Goal: Communication & Community: Answer question/provide support

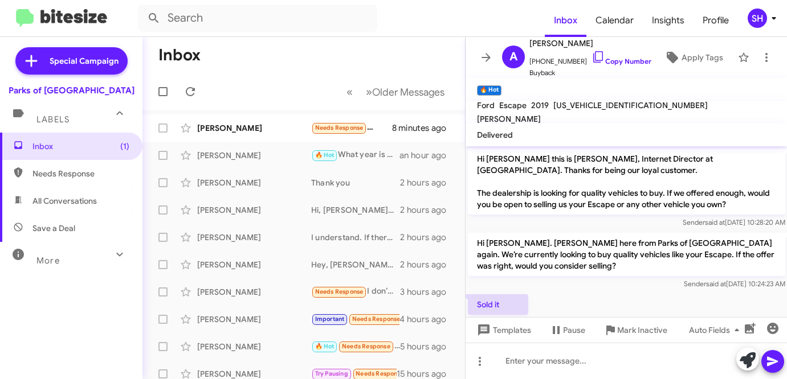
scroll to position [147, 0]
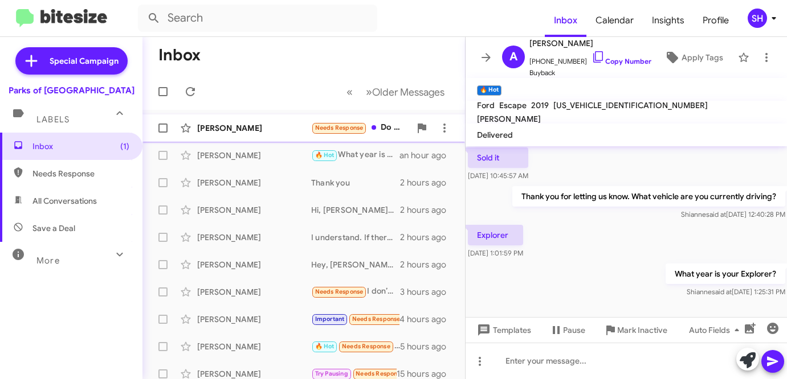
click at [252, 119] on div "[PERSON_NAME] Needs Response Do not have, thank you 8 minutes ago" at bounding box center [304, 128] width 304 height 23
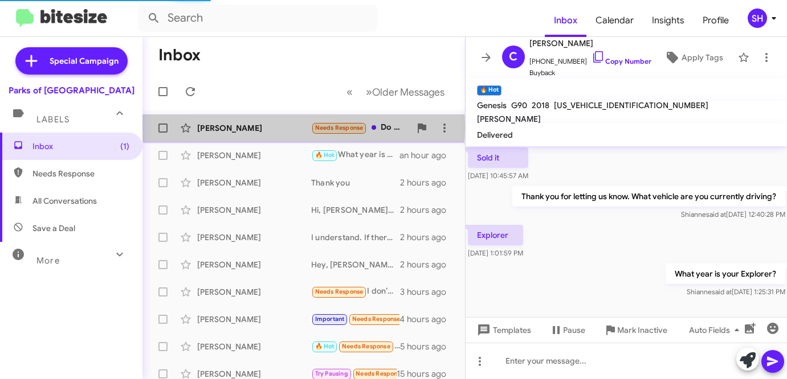
click at [255, 127] on div "[PERSON_NAME]" at bounding box center [254, 127] width 114 height 11
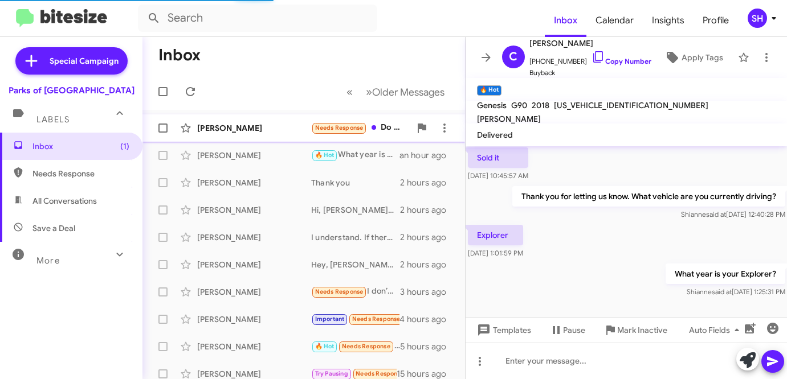
click at [394, 130] on div "Needs Response Do not have, thank you" at bounding box center [360, 127] width 99 height 13
click at [490, 57] on icon at bounding box center [486, 58] width 14 height 14
